Goal: Understand process/instructions

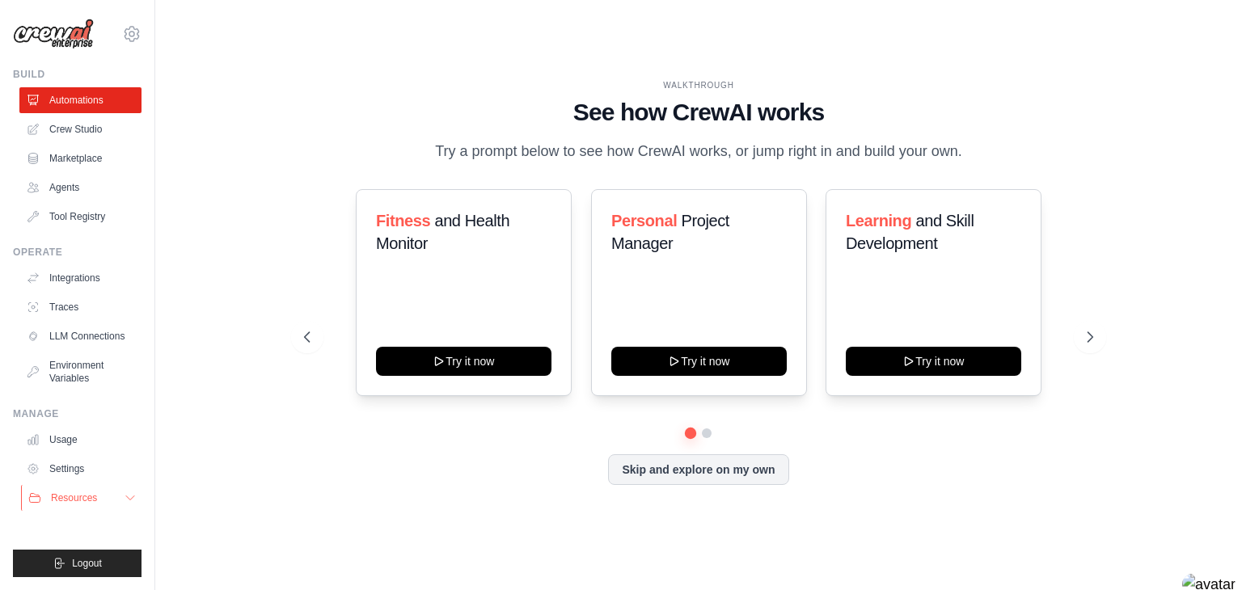
click at [121, 506] on button "Resources" at bounding box center [82, 498] width 122 height 26
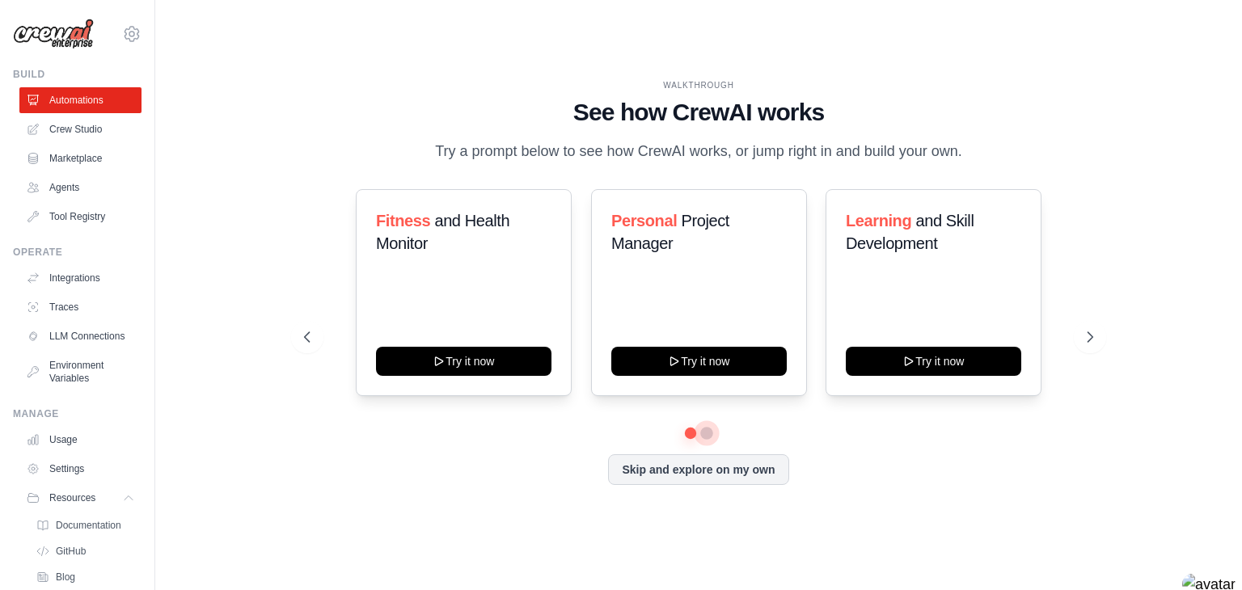
click at [705, 430] on button at bounding box center [706, 433] width 13 height 13
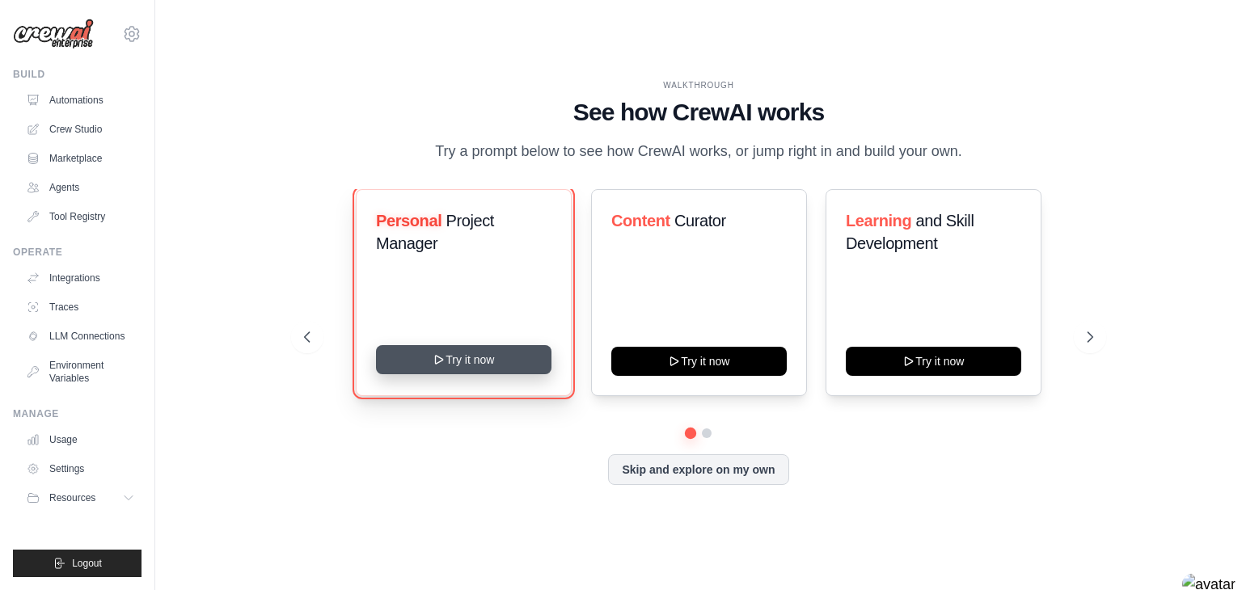
click at [493, 372] on button "Try it now" at bounding box center [463, 359] width 175 height 29
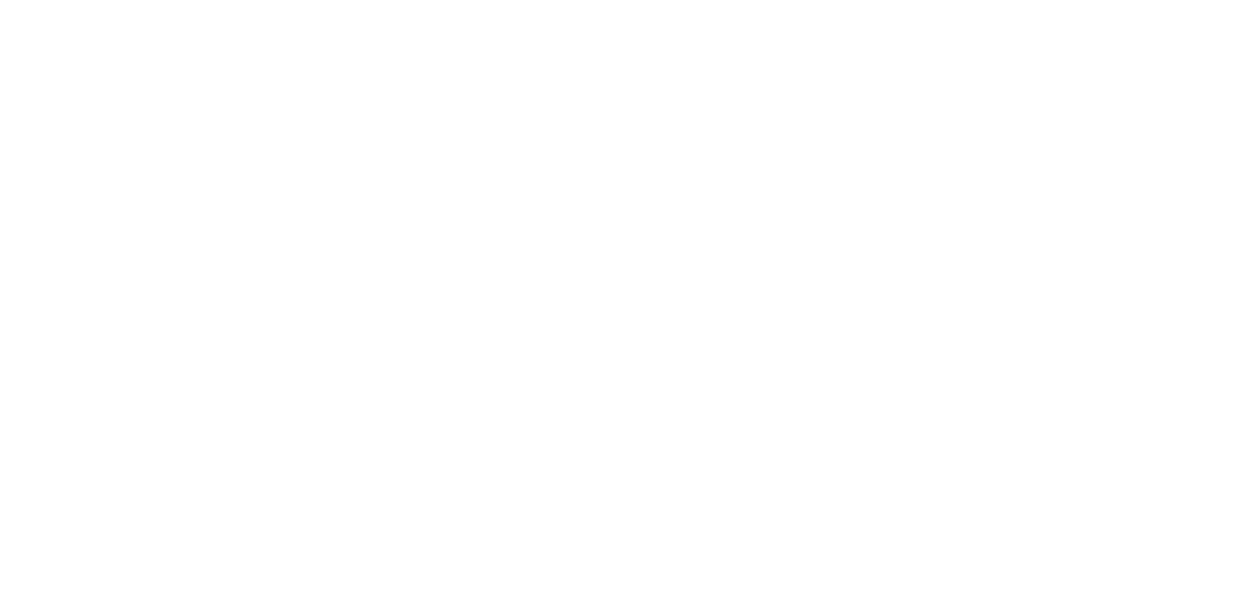
click at [493, 0] on html at bounding box center [621, 0] width 1242 height 0
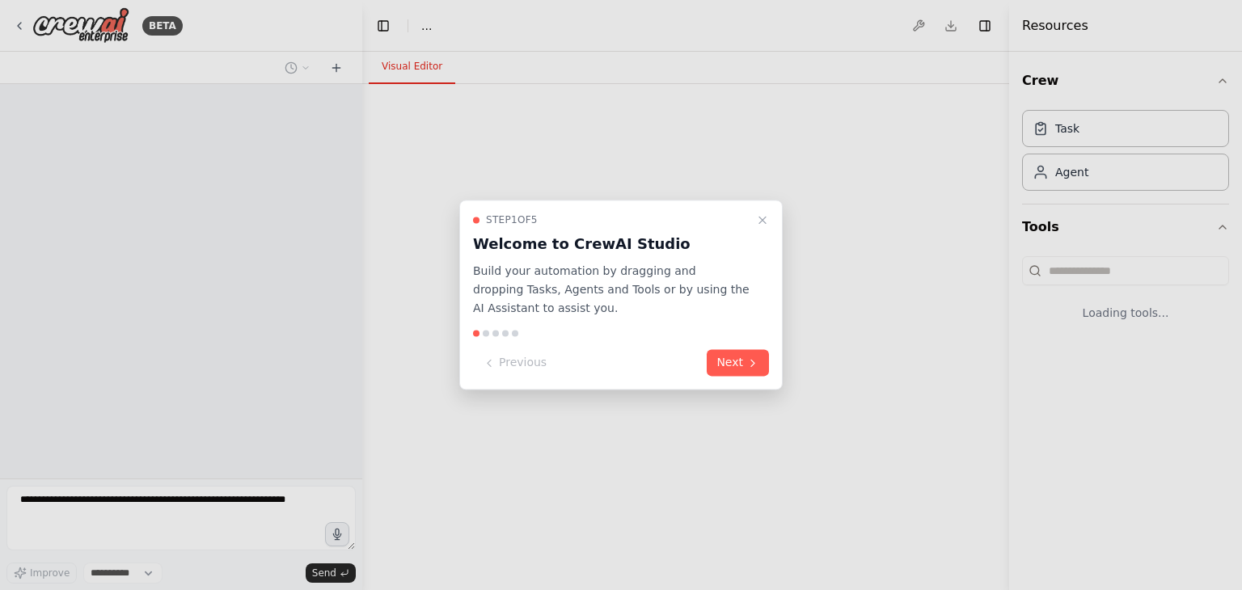
select select "****"
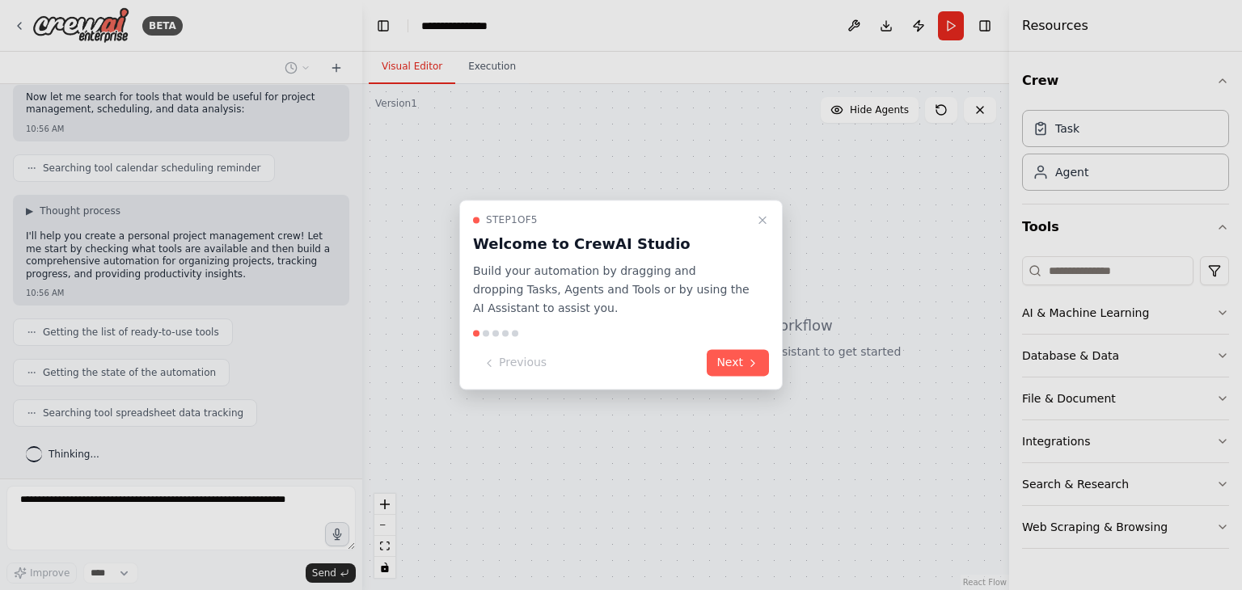
scroll to position [352, 0]
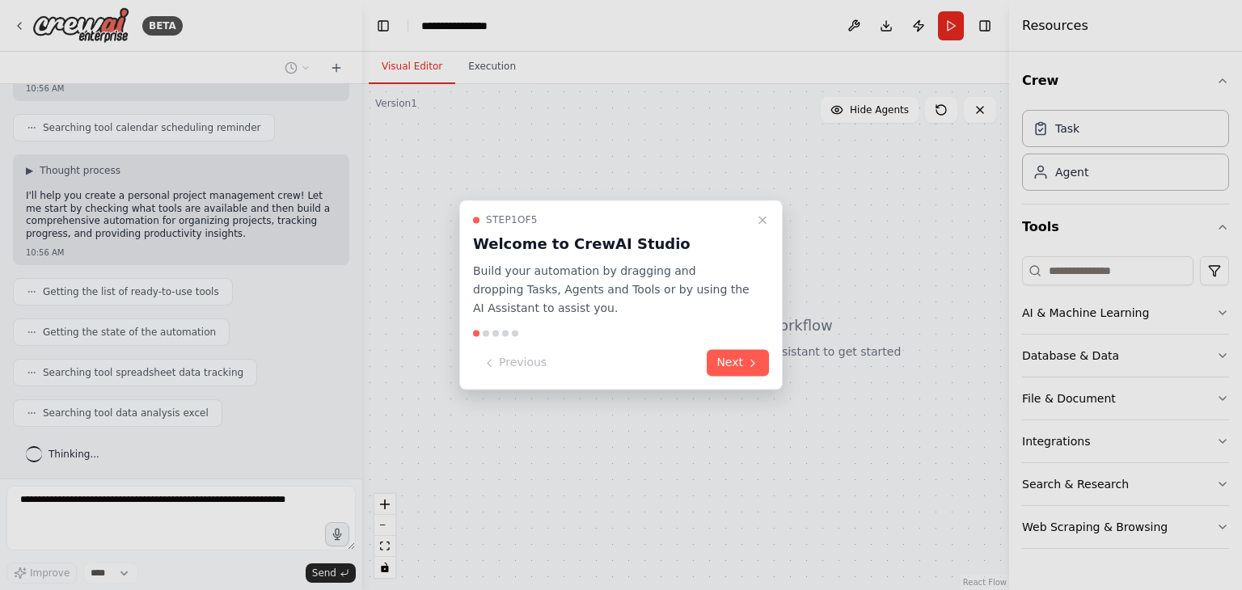
click at [728, 348] on div "Step 1 of 5 Welcome to CrewAI Studio Build your automation by dragging and drop…" at bounding box center [620, 295] width 323 height 190
click at [729, 354] on button "Next" at bounding box center [738, 363] width 62 height 27
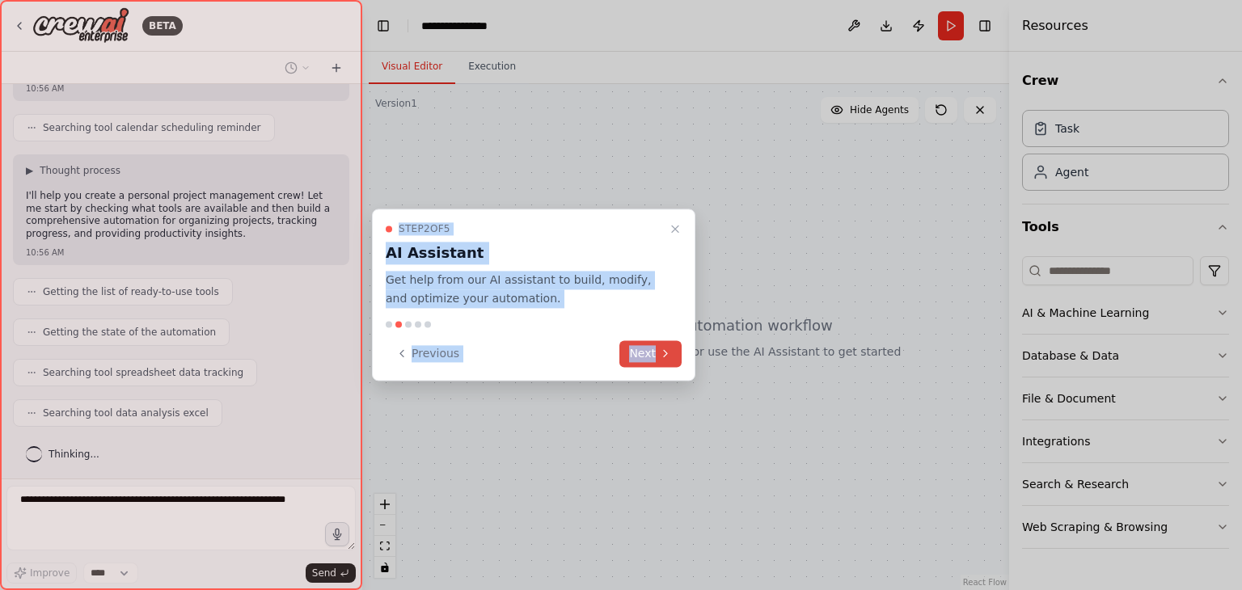
drag, startPoint x: 762, startPoint y: 354, endPoint x: 654, endPoint y: 349, distance: 108.4
click at [654, 349] on div "BETA Create a crew that helps organize your personal projects, sets reminders f…" at bounding box center [621, 295] width 1242 height 590
click at [654, 349] on button "Next" at bounding box center [650, 353] width 62 height 27
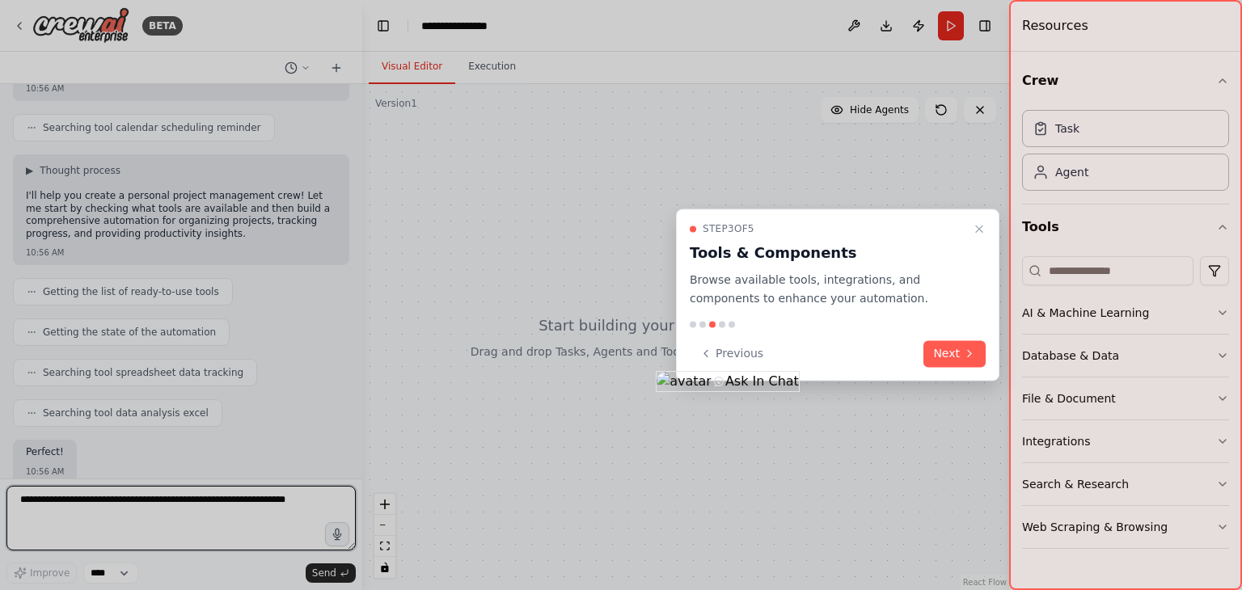
click at [782, 405] on div at bounding box center [621, 295] width 1242 height 590
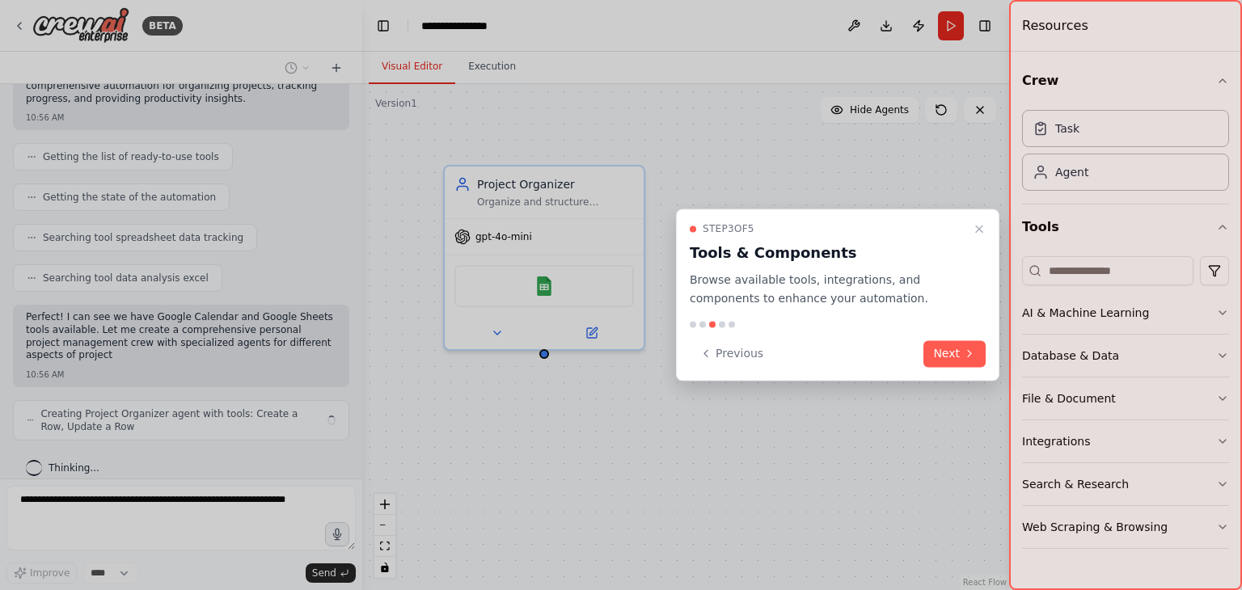
scroll to position [500, 0]
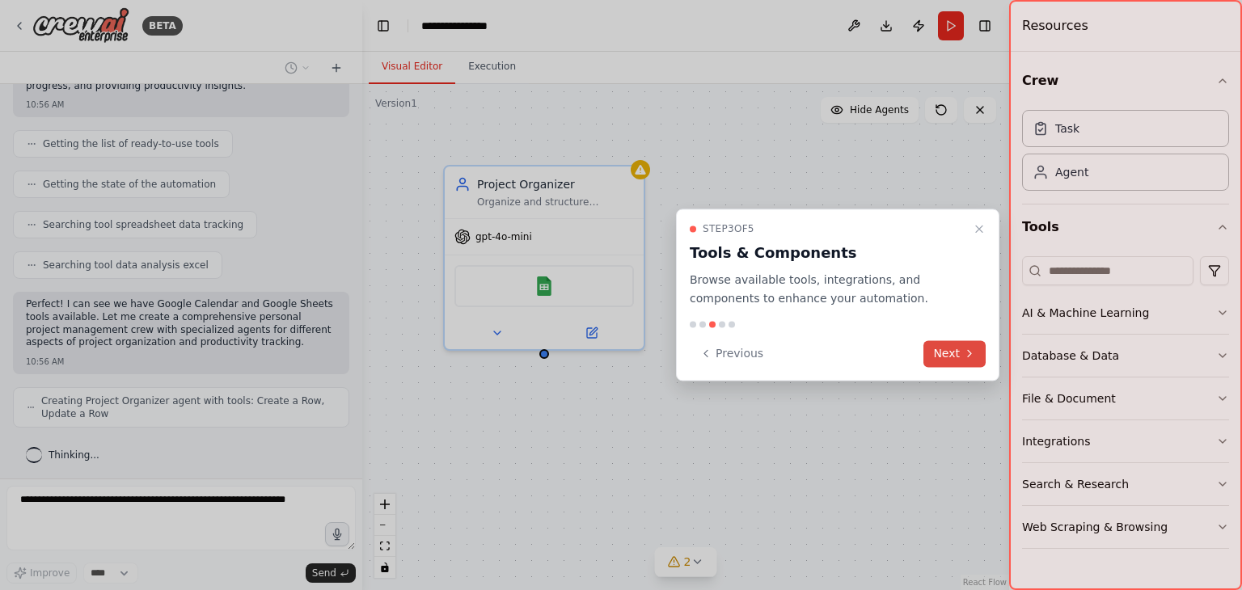
click at [955, 353] on button "Next" at bounding box center [954, 353] width 62 height 27
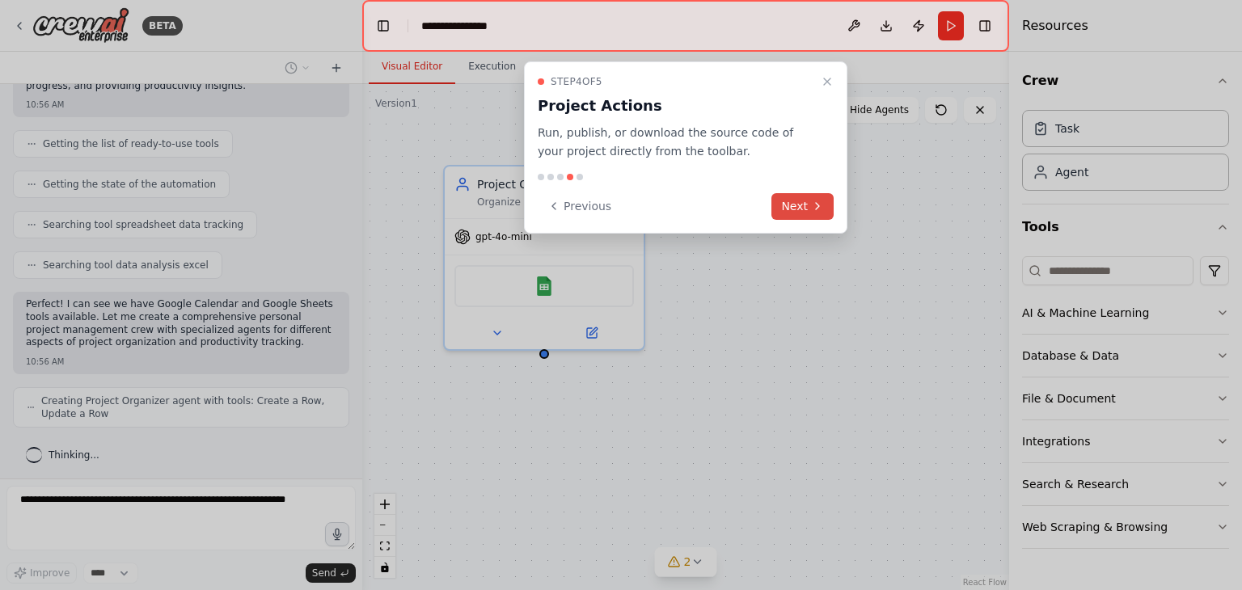
click at [804, 207] on button "Next" at bounding box center [802, 206] width 62 height 27
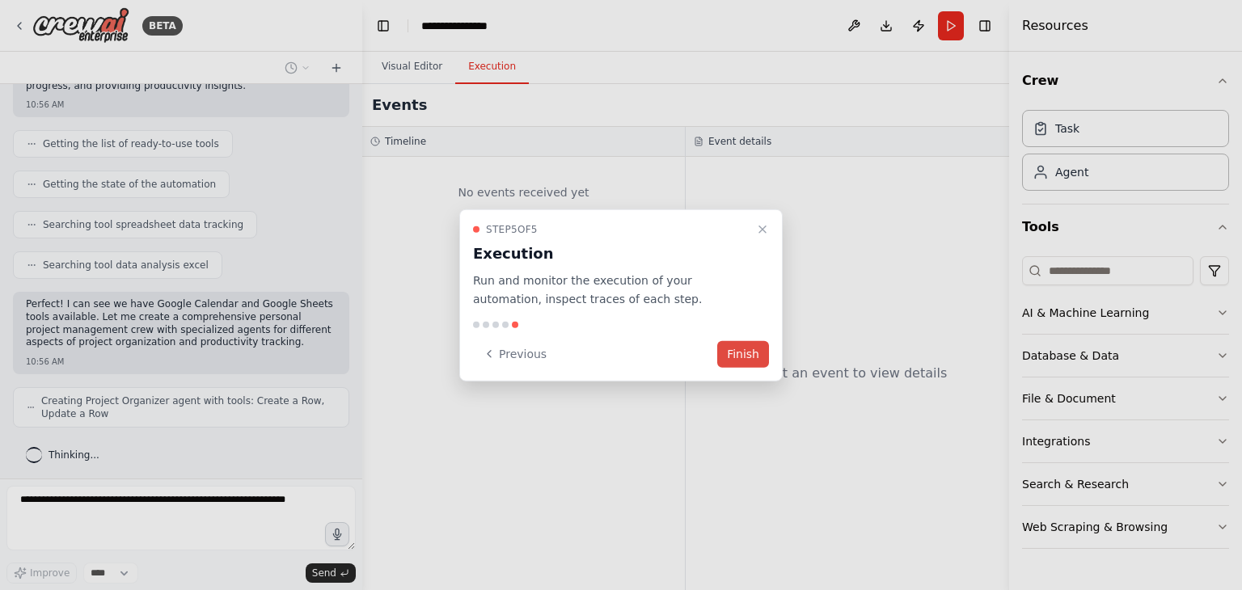
click at [752, 358] on button "Finish" at bounding box center [743, 353] width 52 height 27
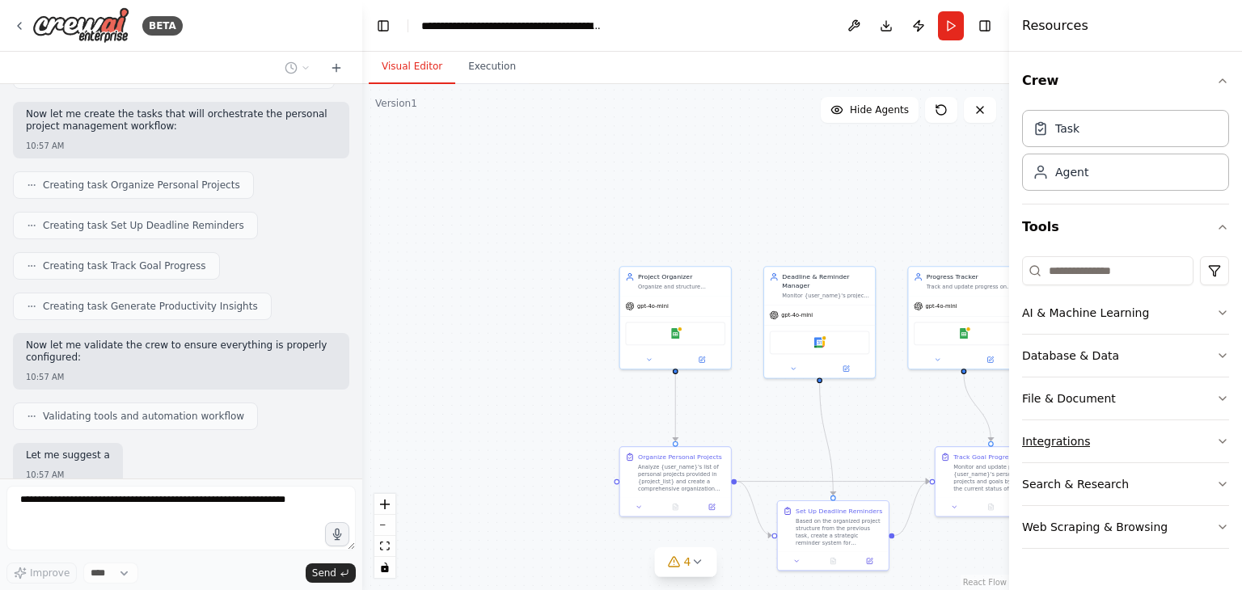
scroll to position [1096, 0]
